Goal: Find specific page/section: Find specific page/section

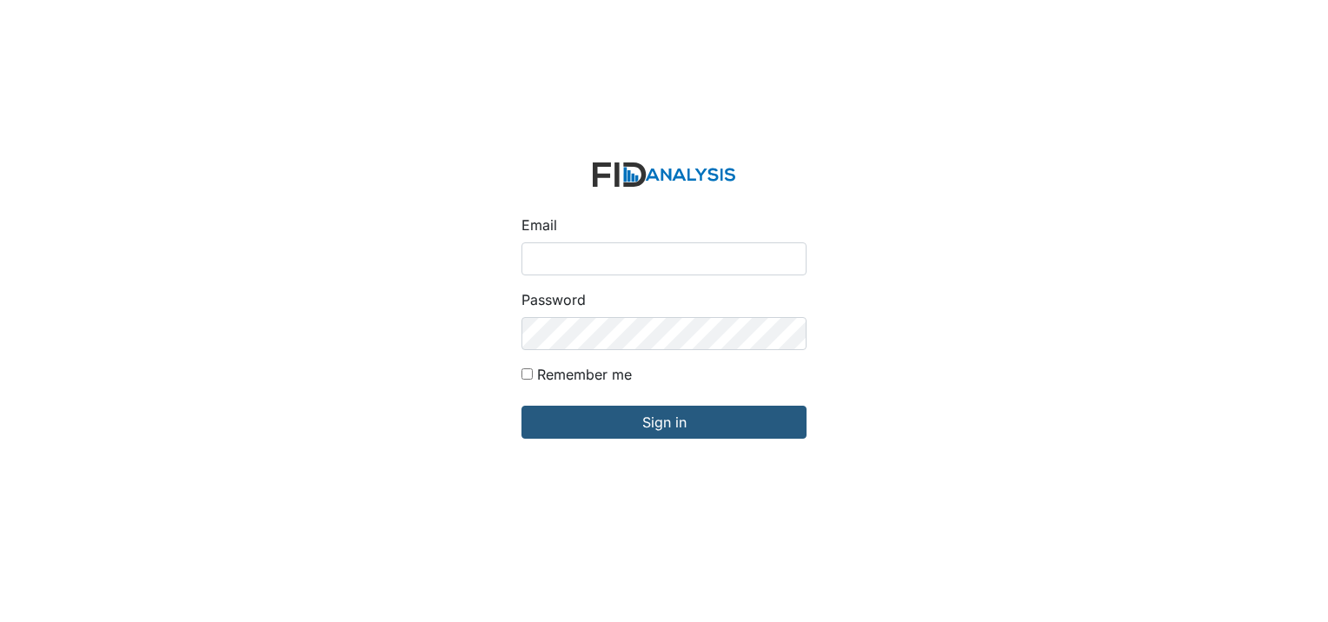
click at [610, 264] on input "Email" at bounding box center [663, 258] width 285 height 33
type input "[EMAIL_ADDRESS][DOMAIN_NAME]"
click at [532, 375] on input "Remember me" at bounding box center [526, 373] width 11 height 11
checkbox input "true"
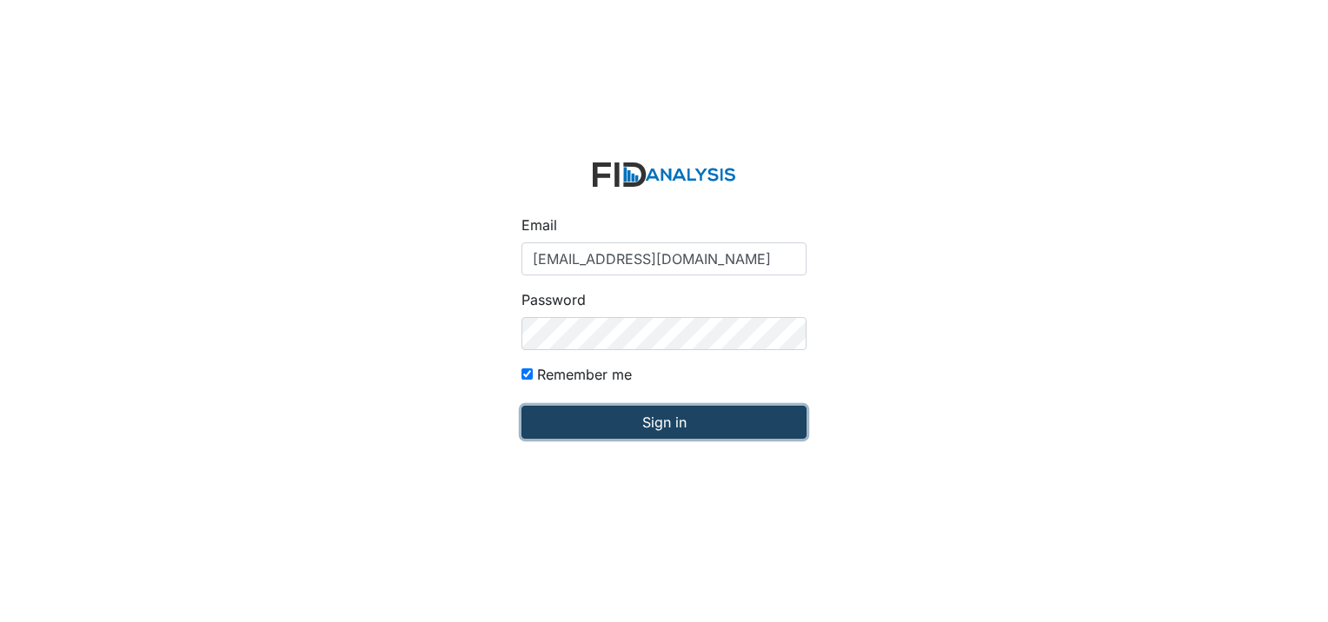
click at [534, 424] on input "Sign in" at bounding box center [663, 422] width 285 height 33
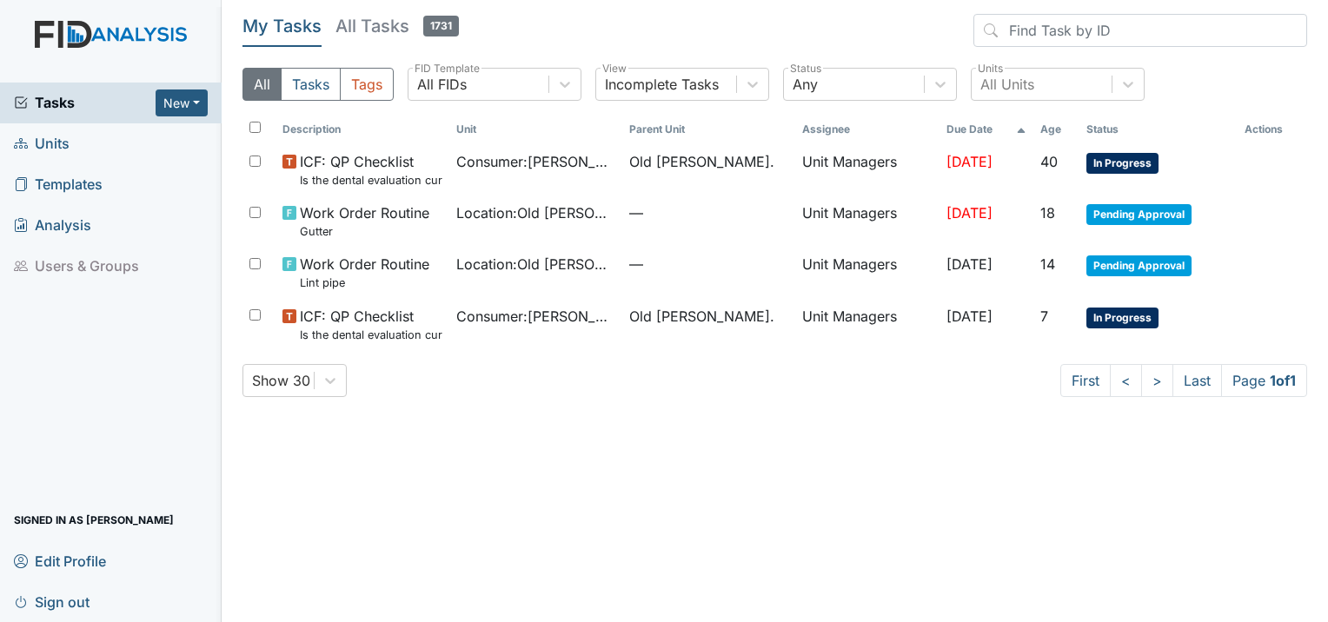
click at [41, 152] on span "Units" at bounding box center [42, 143] width 56 height 27
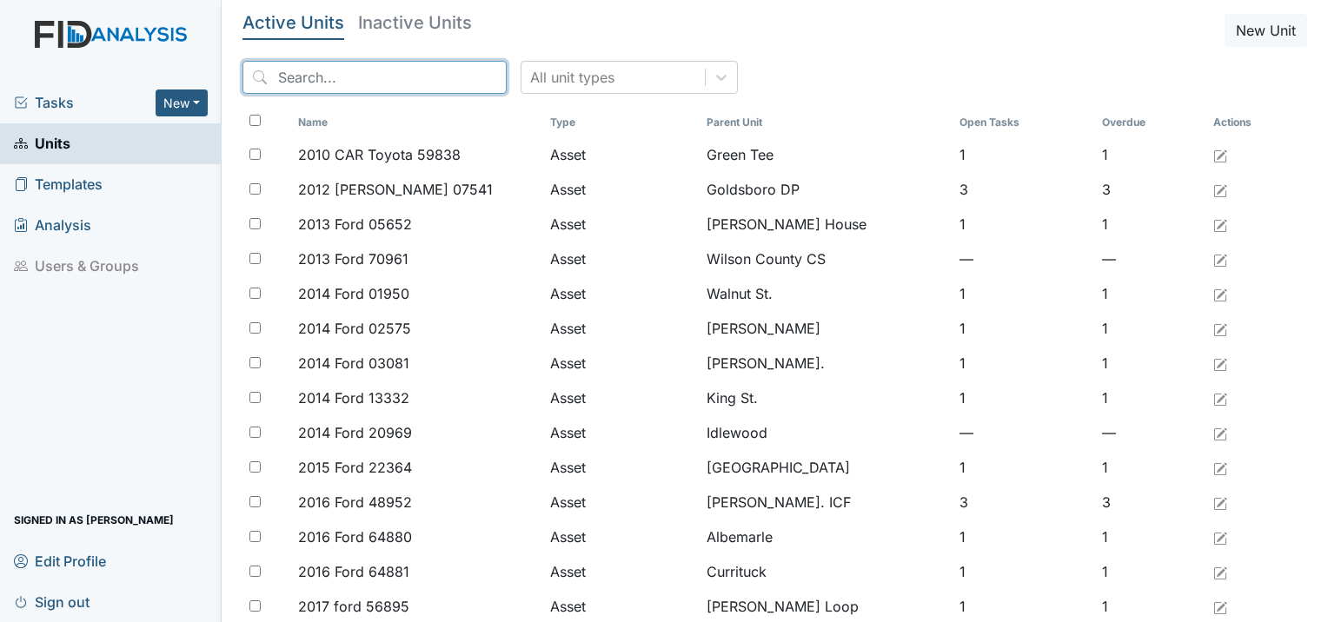
click at [372, 82] on input "search" at bounding box center [374, 77] width 264 height 33
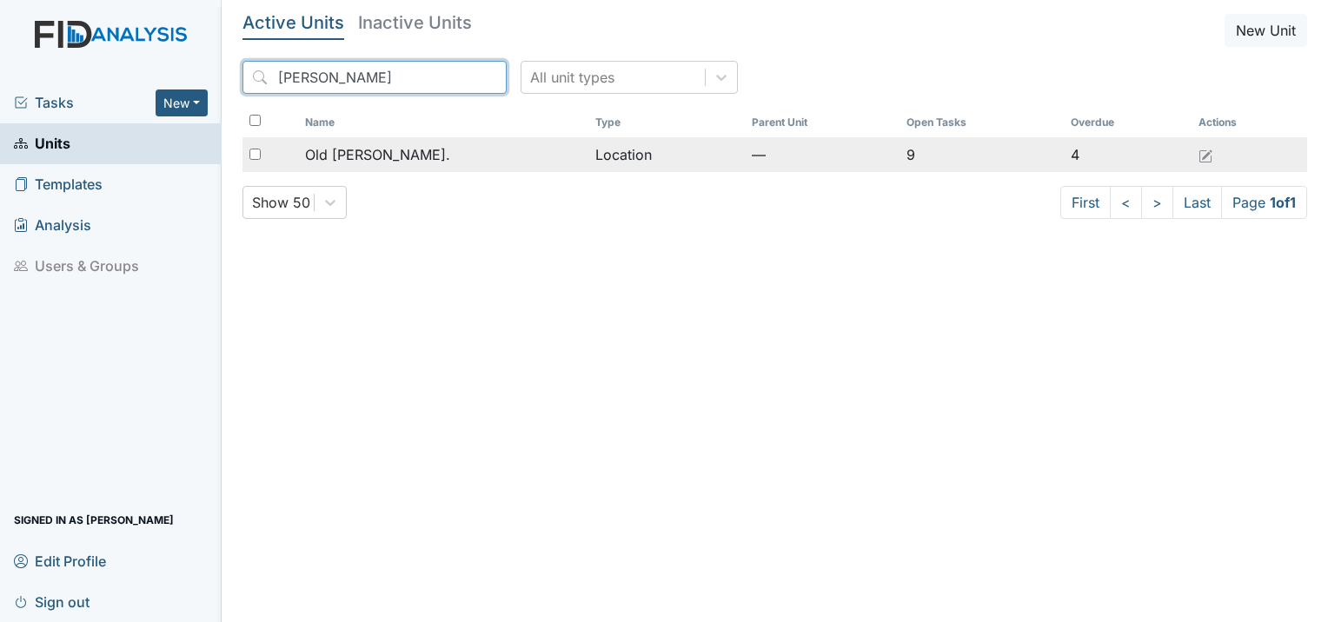
type input "roper"
click at [392, 146] on span "Old Roper Rd." at bounding box center [377, 154] width 145 height 21
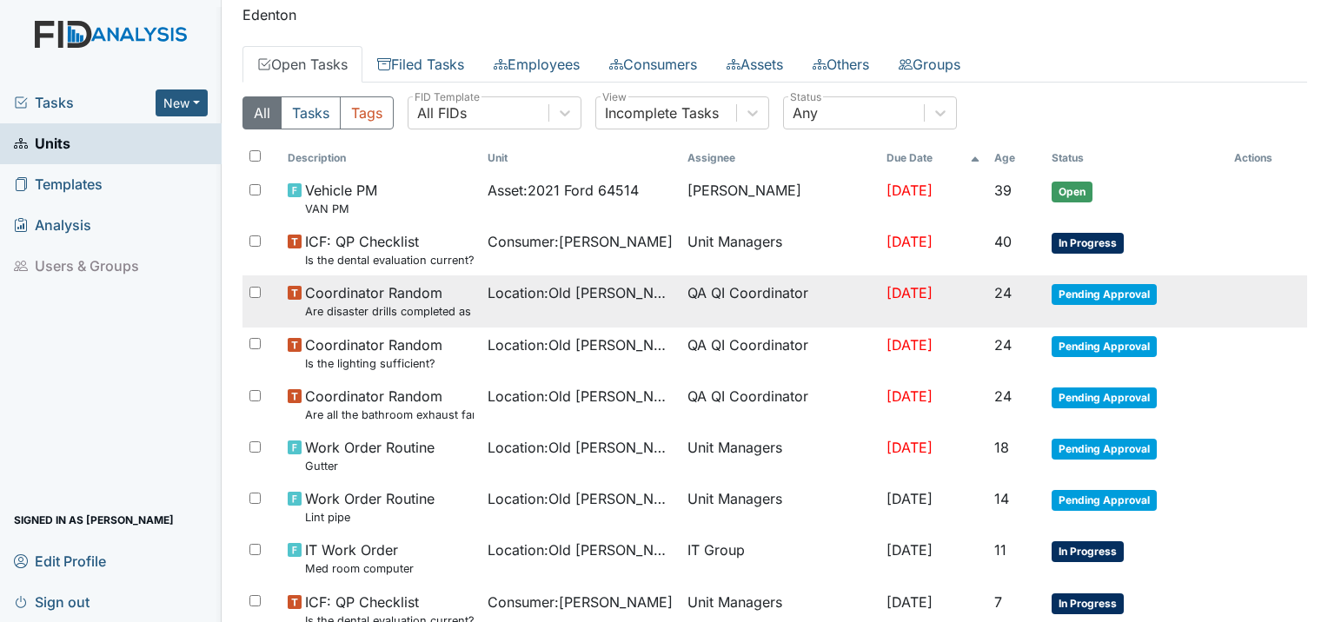
scroll to position [87, 0]
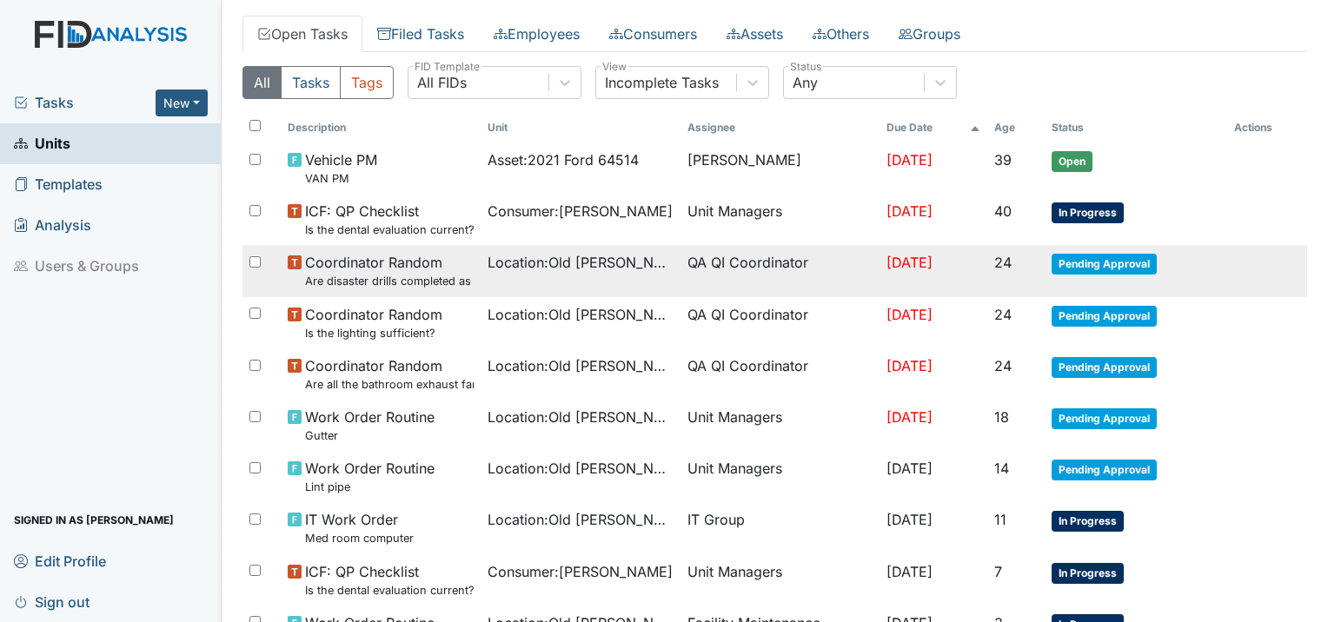
click at [408, 285] on small "Are disaster drills completed as scheduled?" at bounding box center [389, 281] width 169 height 17
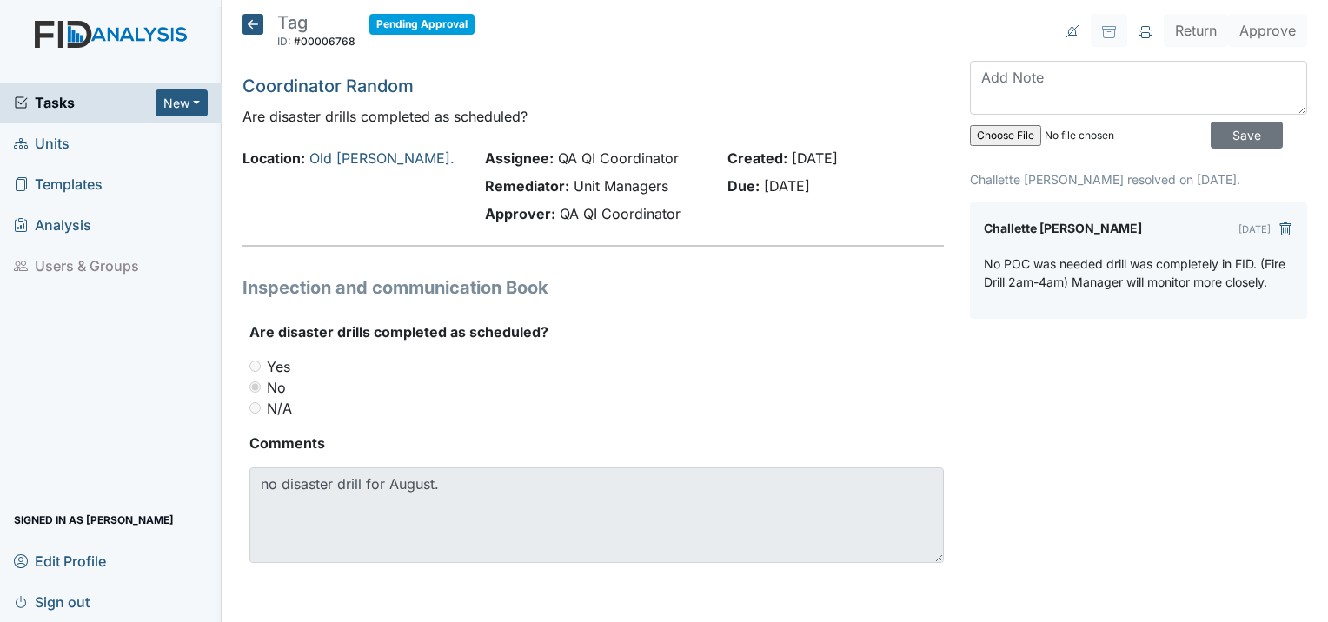
click at [261, 25] on icon at bounding box center [252, 24] width 21 height 21
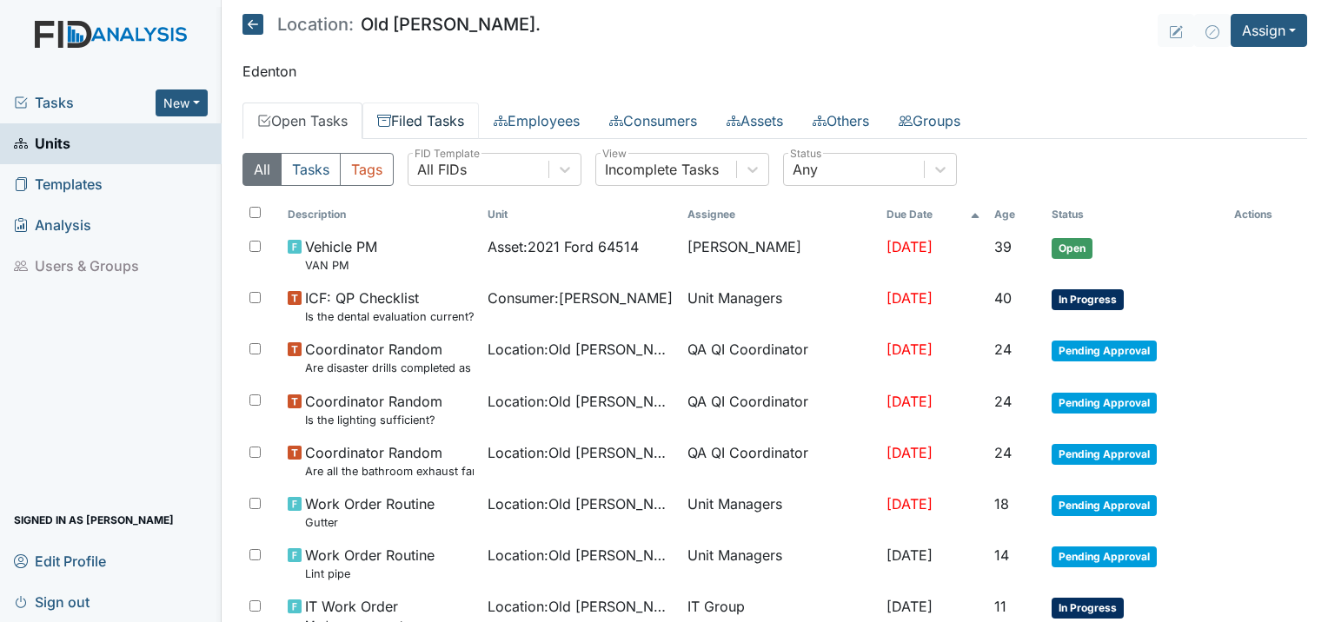
click at [444, 127] on link "Filed Tasks" at bounding box center [420, 121] width 116 height 36
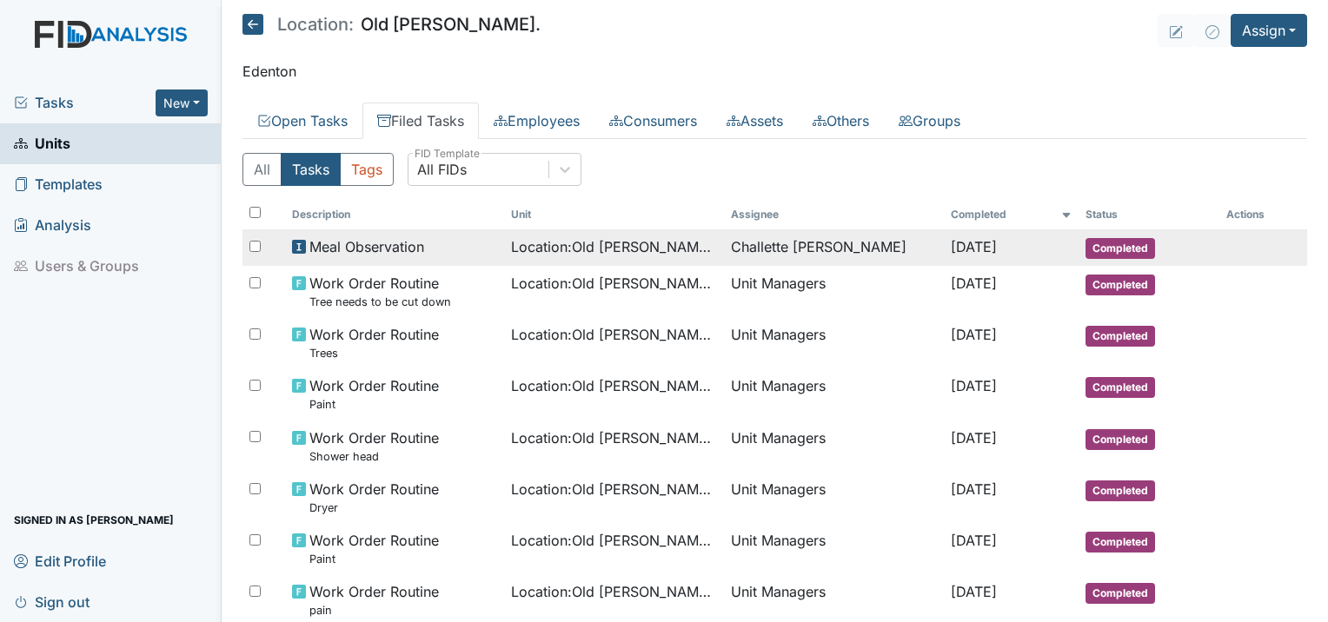
click at [398, 257] on td "Meal Observation" at bounding box center [395, 247] width 220 height 36
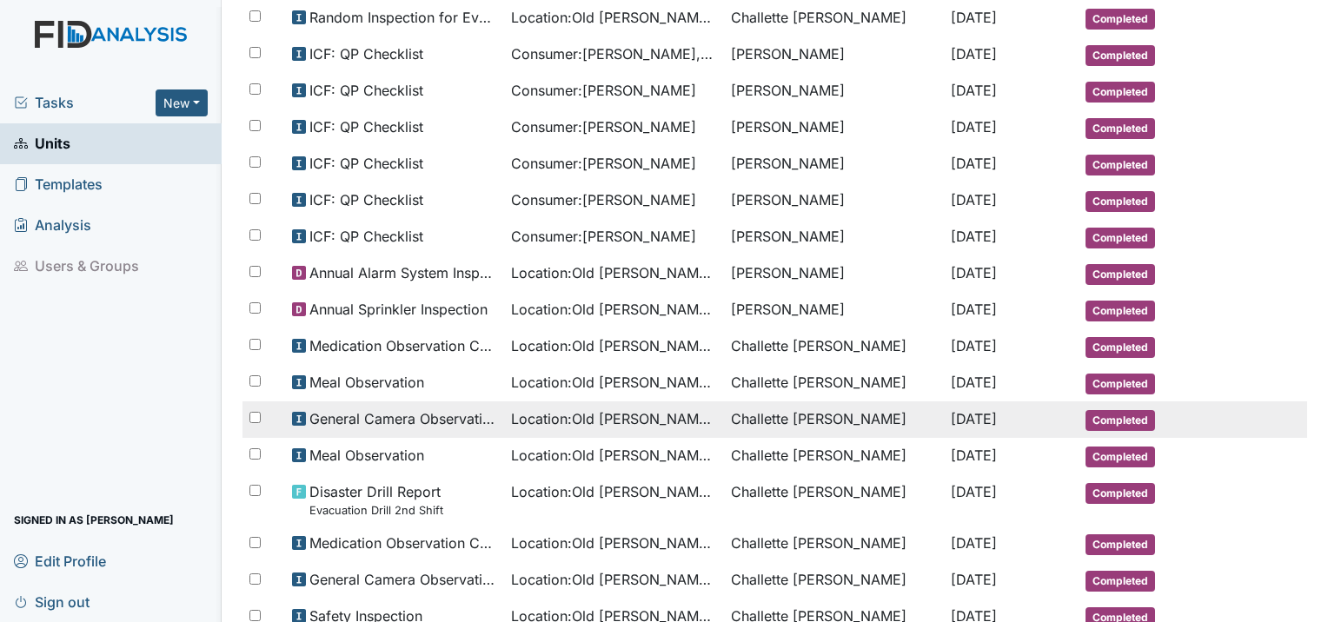
scroll to position [925, 0]
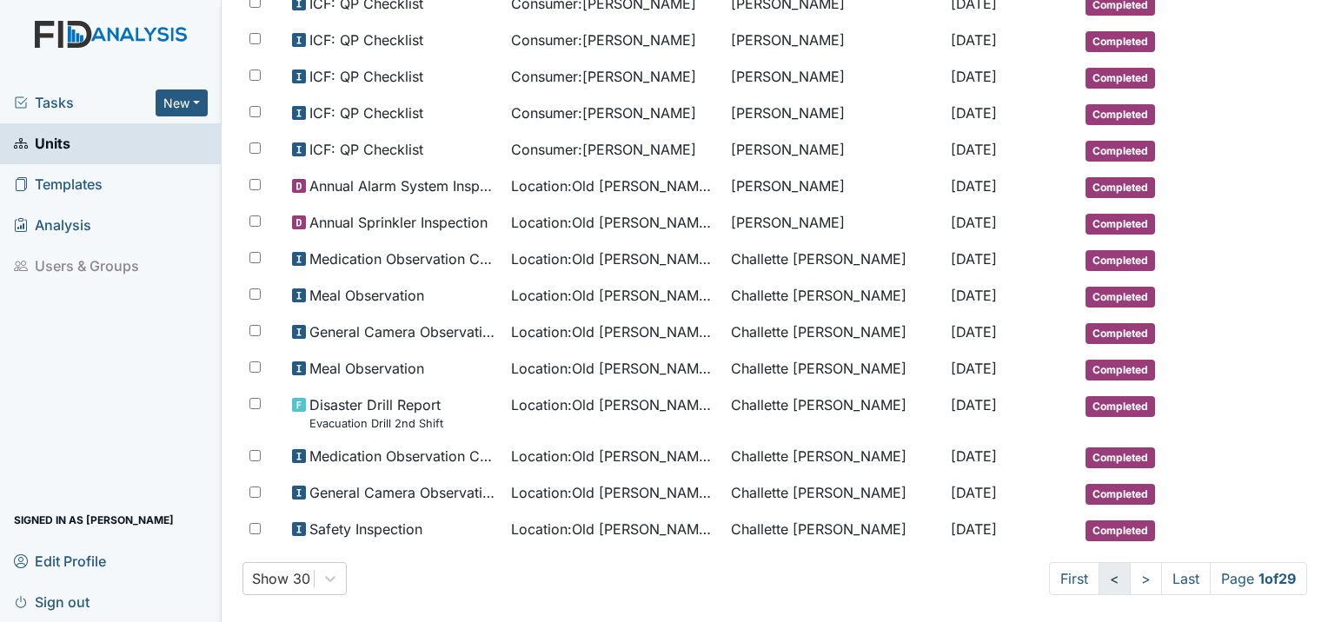
click at [1098, 562] on link "<" at bounding box center [1114, 578] width 32 height 33
click at [1126, 562] on link ">" at bounding box center [1142, 578] width 32 height 33
click at [1130, 565] on link ">" at bounding box center [1146, 578] width 32 height 33
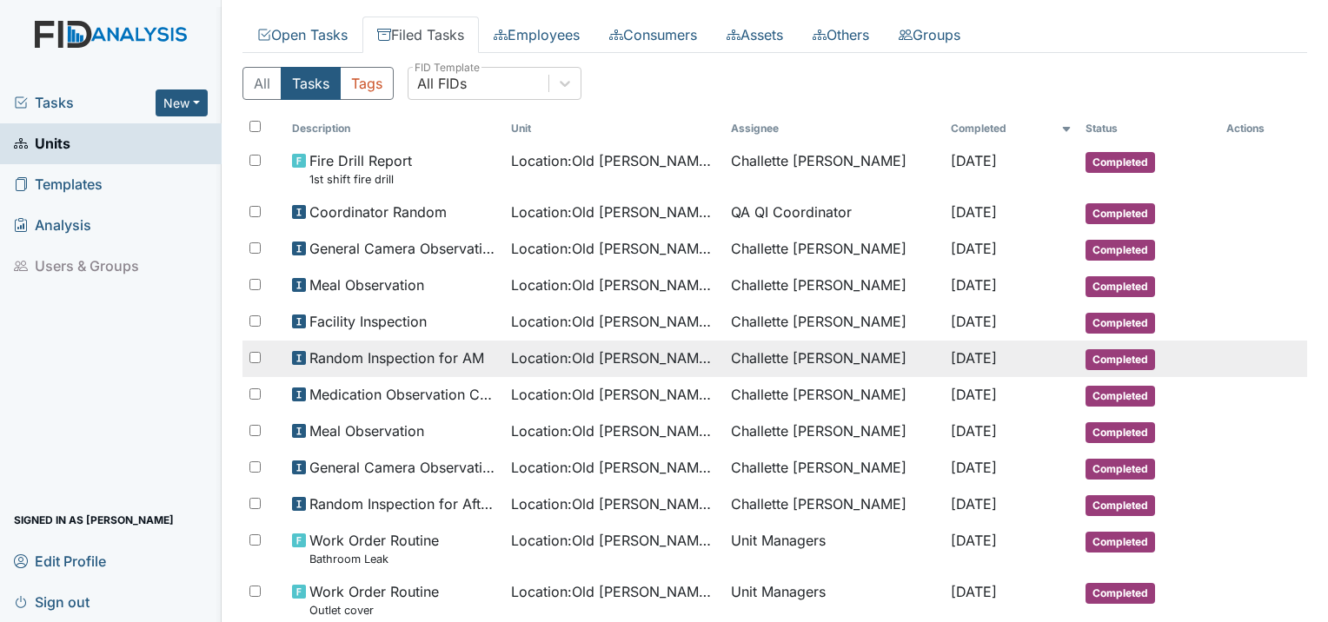
scroll to position [66, 0]
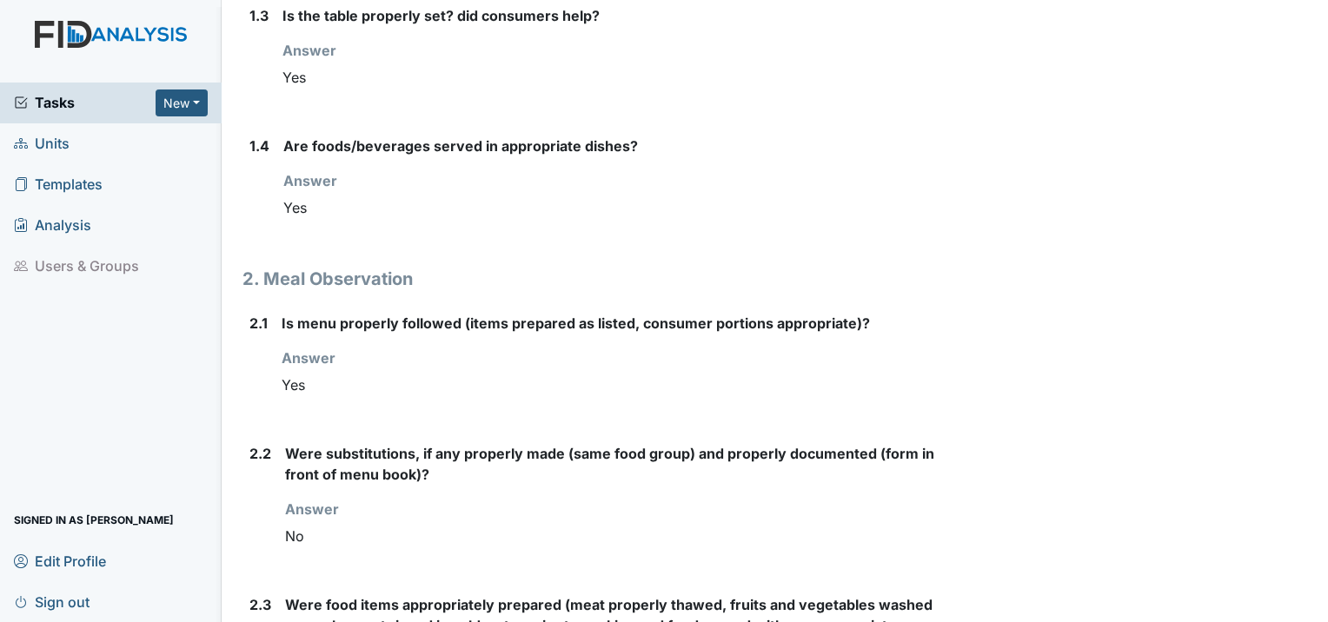
scroll to position [633, 0]
